Goal: Transaction & Acquisition: Purchase product/service

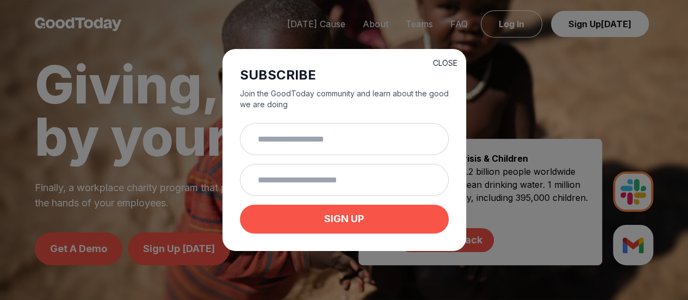
click at [447, 64] on button "CLOSE" at bounding box center [445, 63] width 24 height 11
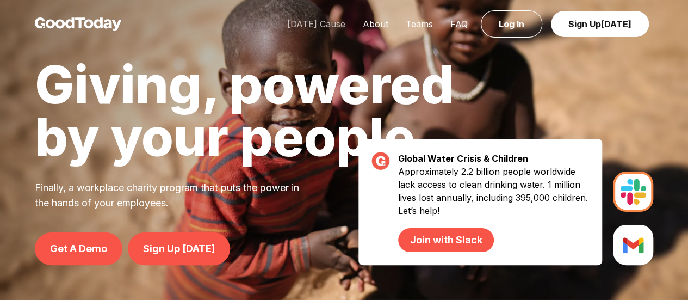
click at [316, 27] on link "[DATE] Cause" at bounding box center [317, 23] width 76 height 11
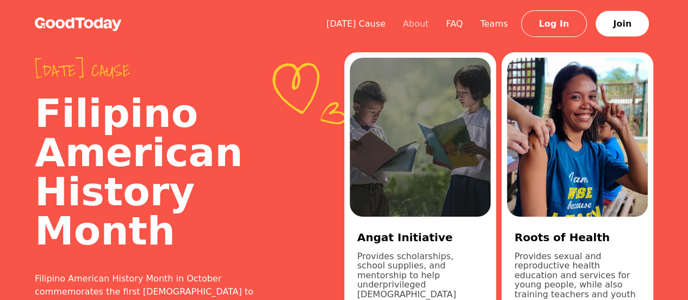
click at [432, 21] on link "About" at bounding box center [415, 23] width 43 height 10
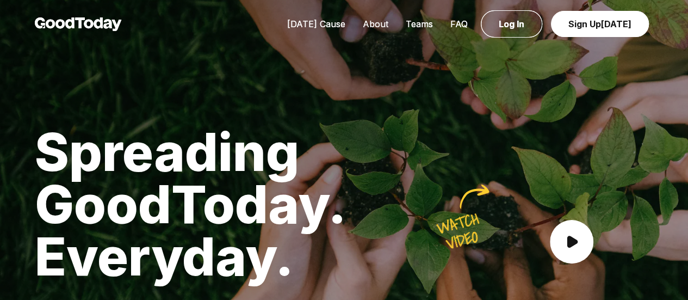
click at [384, 23] on link "About" at bounding box center [375, 23] width 43 height 11
click at [451, 21] on link "FAQ" at bounding box center [459, 23] width 35 height 11
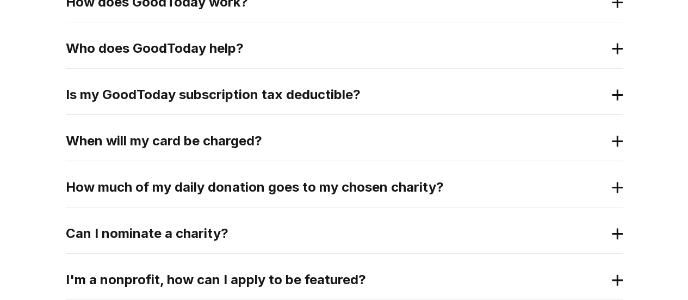
scroll to position [362, 0]
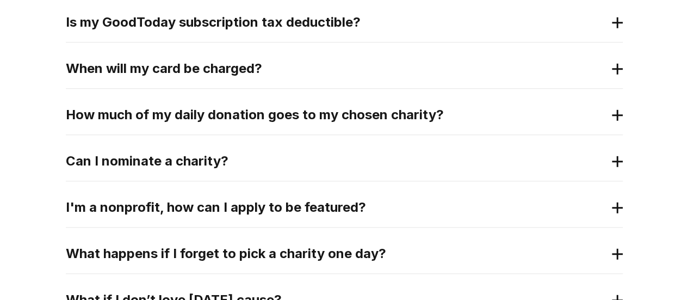
click at [276, 158] on h2 "Can I nominate a charity?" at bounding box center [336, 160] width 540 height 17
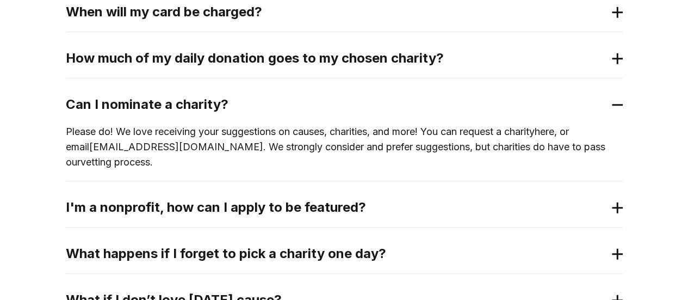
scroll to position [435, 0]
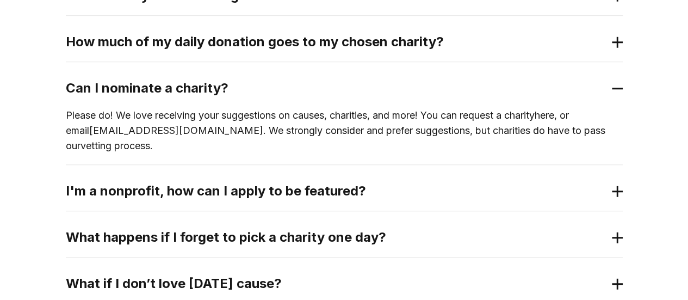
click at [266, 182] on h2 "I'm a nonprofit, how can I apply to be featured?" at bounding box center [336, 190] width 540 height 17
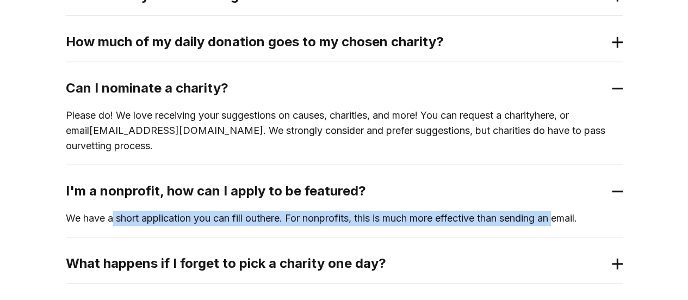
drag, startPoint x: 112, startPoint y: 194, endPoint x: 569, endPoint y: 201, distance: 457.6
click at [569, 211] on p "We have a short application you can fill out here . For nonprofits, this is muc…" at bounding box center [344, 218] width 557 height 15
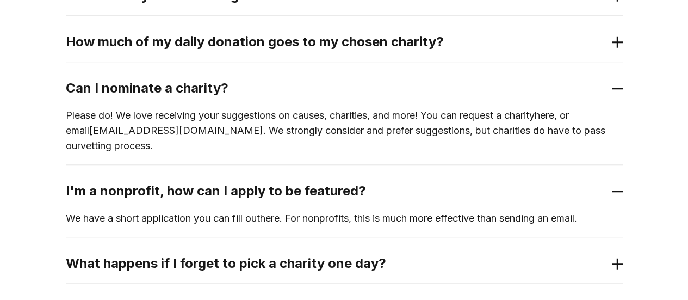
click at [274, 212] on link "here" at bounding box center [270, 217] width 20 height 11
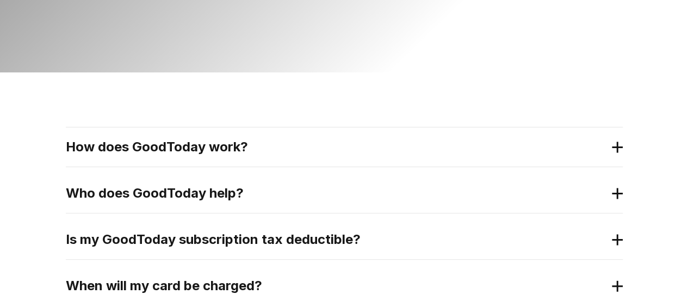
scroll to position [145, 0]
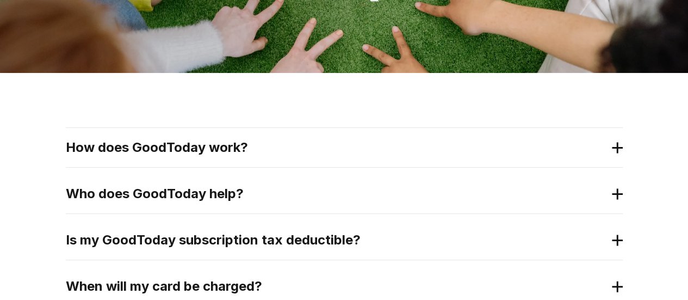
click at [172, 141] on h2 "How does GoodToday work?" at bounding box center [336, 147] width 540 height 17
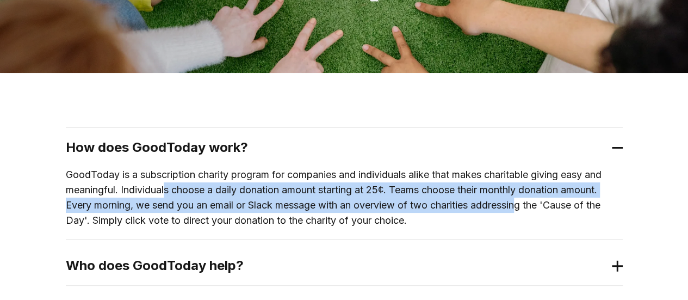
drag, startPoint x: 167, startPoint y: 189, endPoint x: 527, endPoint y: 207, distance: 360.1
click at [527, 207] on p "GoodToday is a subscription charity program for companies and individuals alike…" at bounding box center [344, 197] width 557 height 61
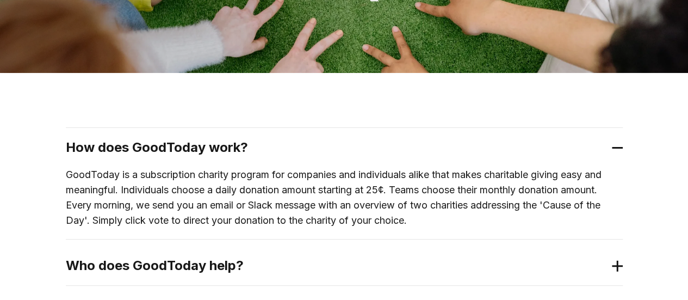
click at [546, 215] on p "GoodToday is a subscription charity program for companies and individuals alike…" at bounding box center [344, 197] width 557 height 61
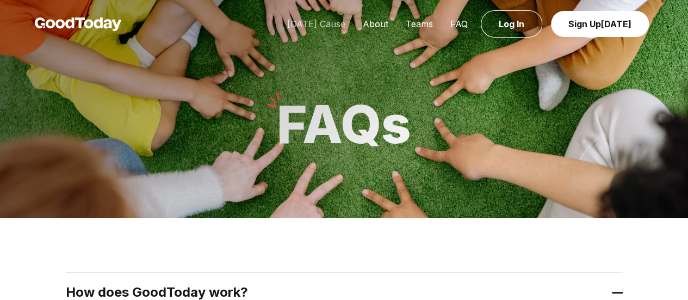
click at [347, 23] on link "[DATE] Cause" at bounding box center [317, 23] width 76 height 11
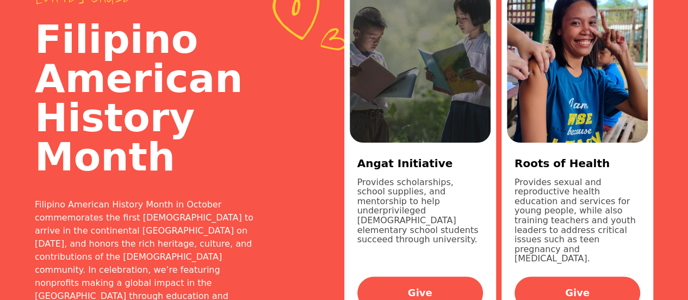
scroll to position [145, 0]
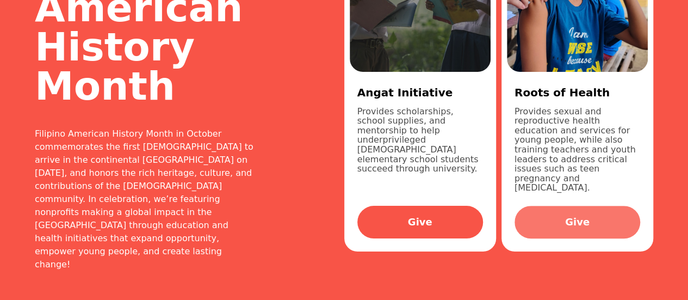
click at [564, 206] on link "Give" at bounding box center [578, 222] width 126 height 33
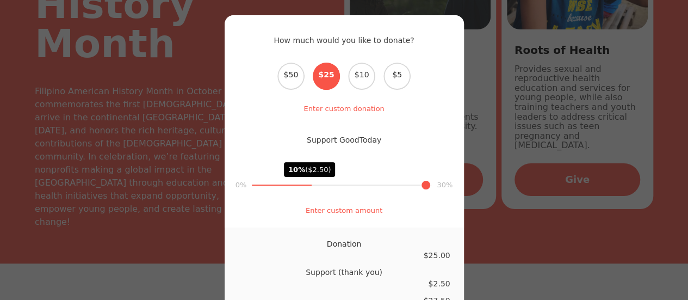
scroll to position [290, 0]
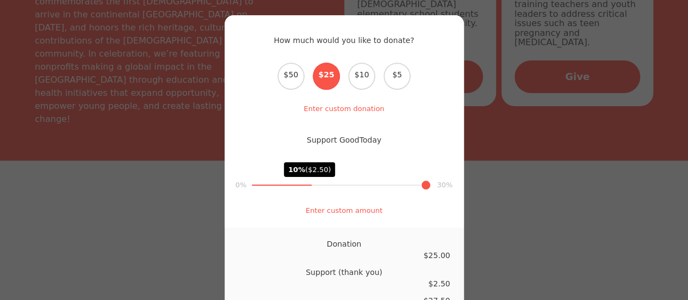
click at [310, 184] on input "range" at bounding box center [342, 184] width 180 height 1
click at [360, 83] on span "$10" at bounding box center [361, 76] width 27 height 27
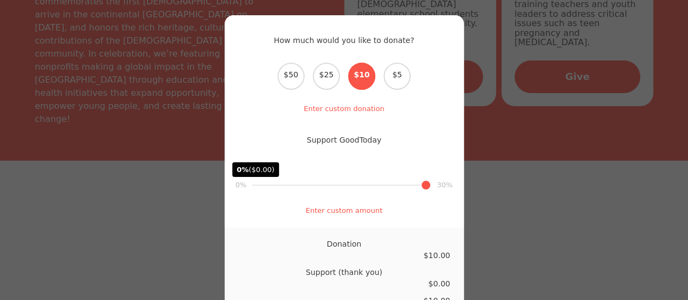
drag, startPoint x: 304, startPoint y: 186, endPoint x: 213, endPoint y: 170, distance: 91.6
click at [252, 184] on input "range" at bounding box center [342, 184] width 180 height 1
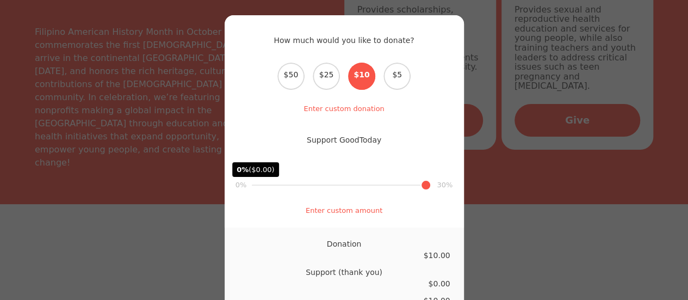
scroll to position [218, 0]
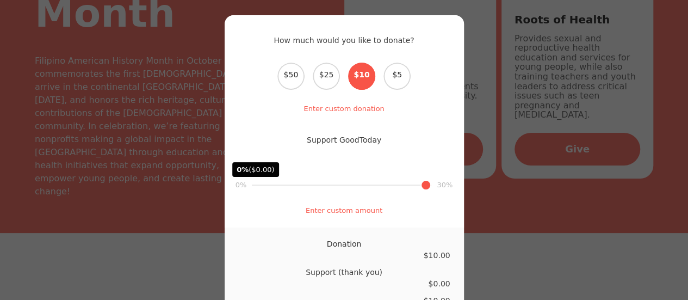
type input "**"
click at [369, 184] on input "range" at bounding box center [342, 184] width 180 height 1
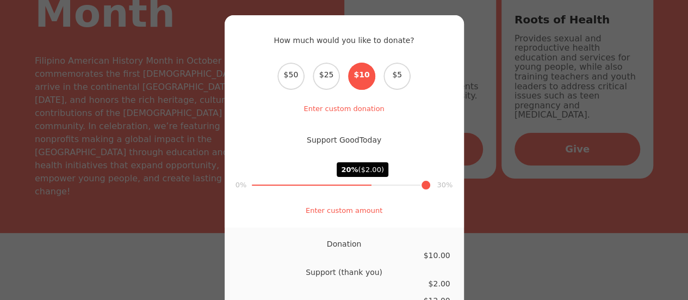
click at [514, 160] on div "How much would you like to donate? Select the donation amount $50 $25 $10 $5 En…" at bounding box center [344, 150] width 688 height 300
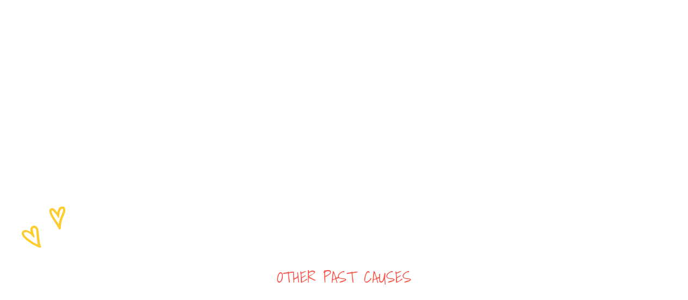
scroll to position [630, 0]
